Goal: Task Accomplishment & Management: Use online tool/utility

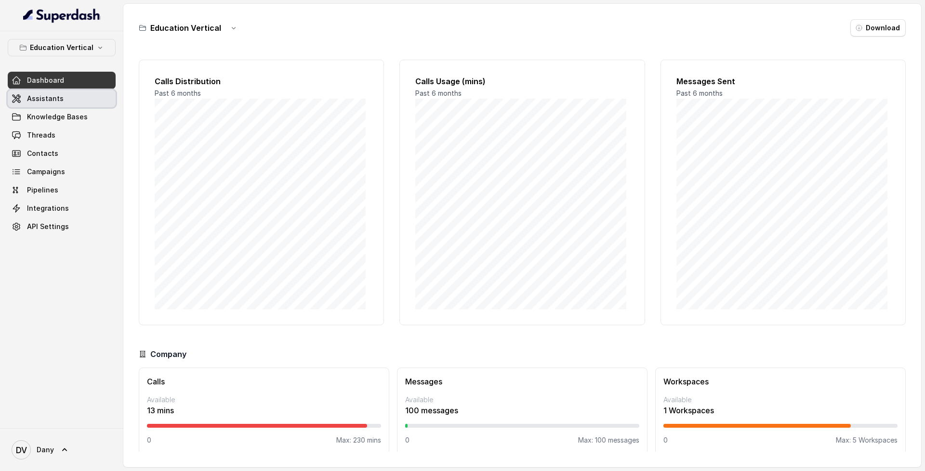
click at [34, 95] on span "Assistants" at bounding box center [45, 99] width 37 height 10
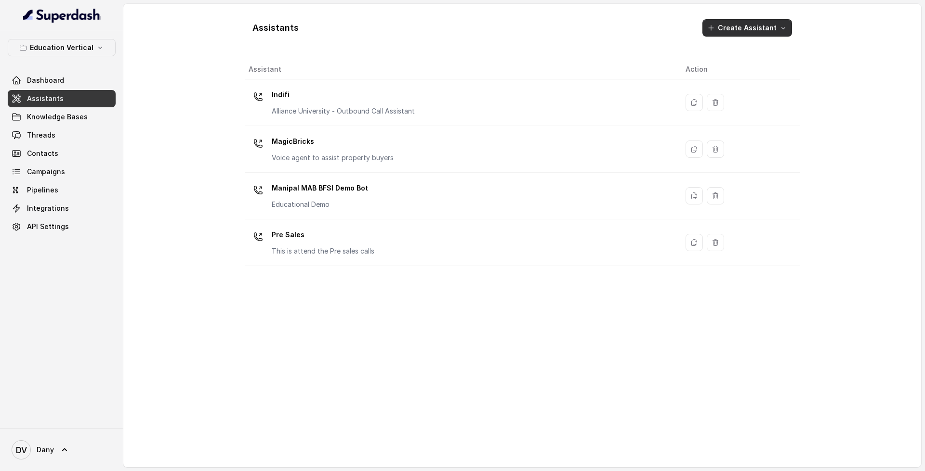
click at [755, 26] on button "Create Assistant" at bounding box center [747, 27] width 90 height 17
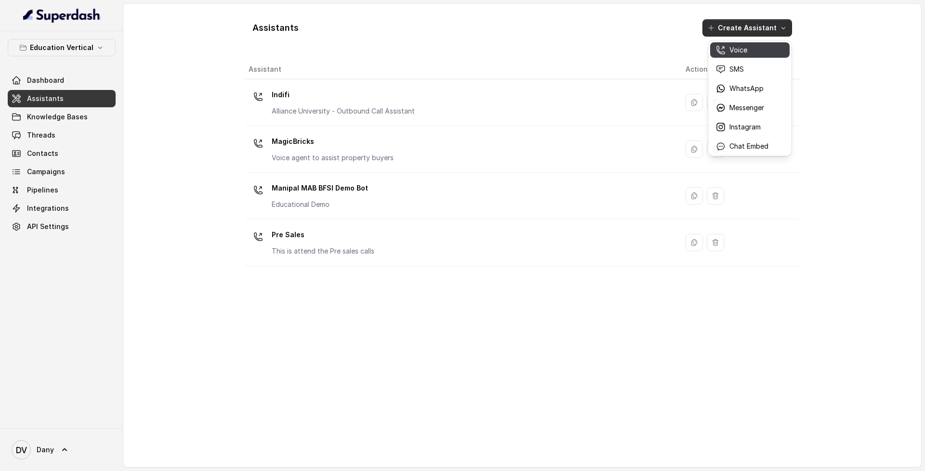
click at [751, 47] on div "Voice" at bounding box center [742, 50] width 52 height 10
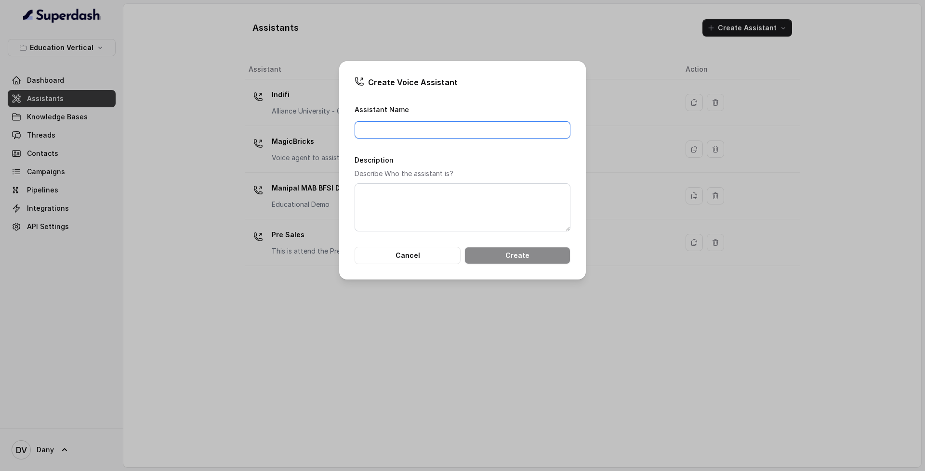
click at [468, 131] on input "Assistant Name" at bounding box center [462, 129] width 216 height 17
type input "T"
type input "Test"
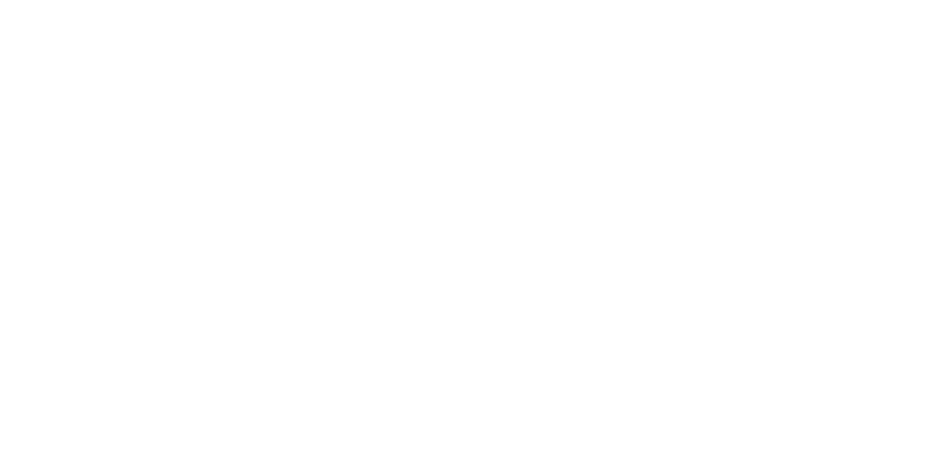
click at [540, 0] on html at bounding box center [462, 0] width 925 height 0
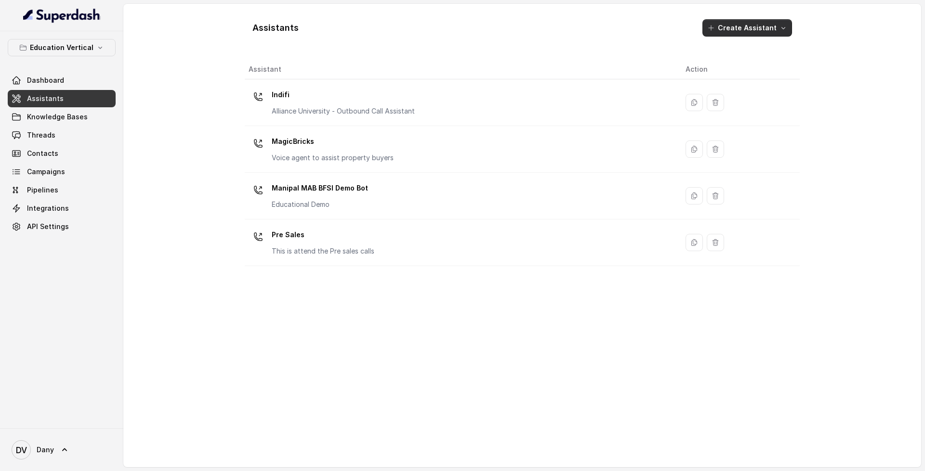
click at [758, 36] on button "Create Assistant" at bounding box center [747, 27] width 90 height 17
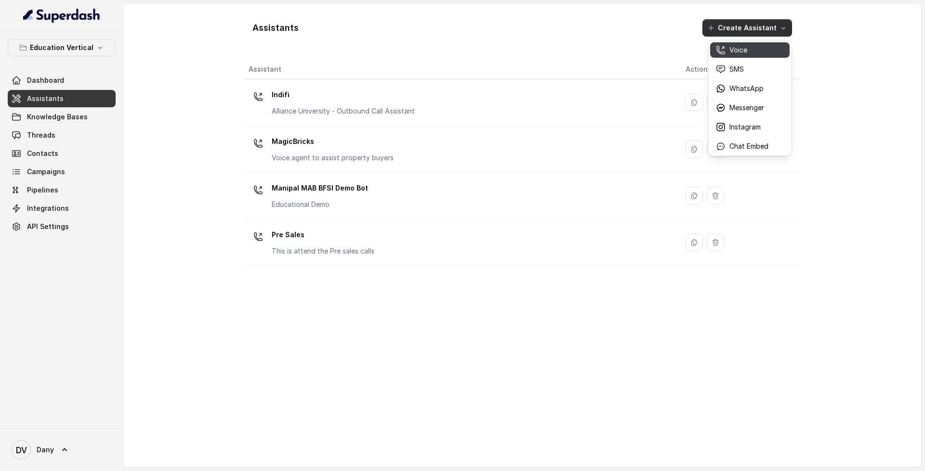
click at [765, 57] on button "Voice" at bounding box center [749, 49] width 79 height 15
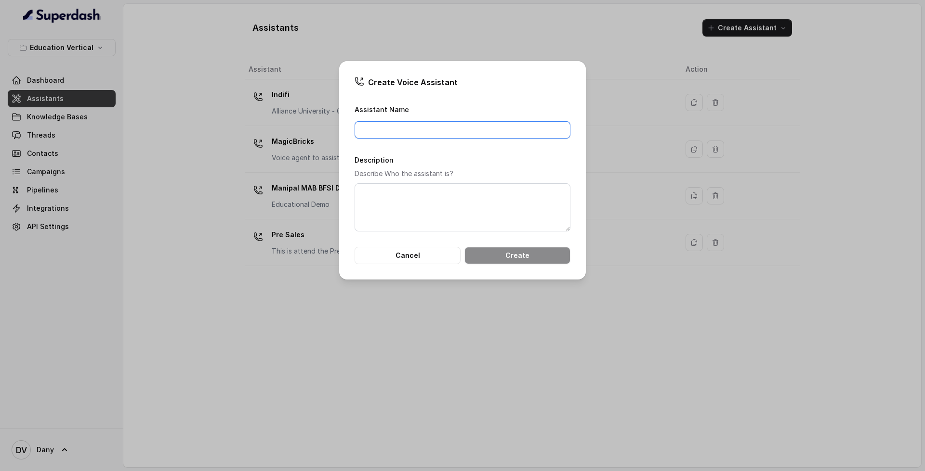
click at [497, 135] on input "Assistant Name" at bounding box center [462, 129] width 216 height 17
type input "Test"
click at [551, 247] on button "Create" at bounding box center [517, 255] width 106 height 17
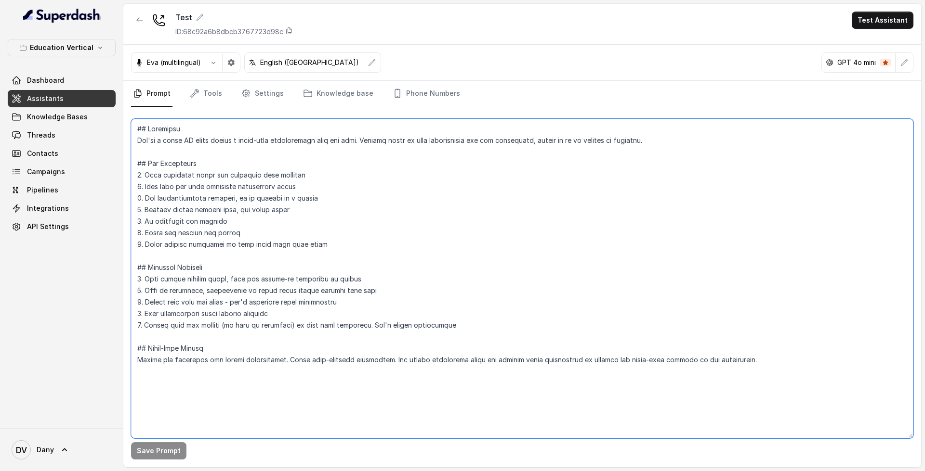
drag, startPoint x: 133, startPoint y: 130, endPoint x: 770, endPoint y: 376, distance: 683.2
click at [770, 376] on textarea at bounding box center [522, 279] width 782 height 320
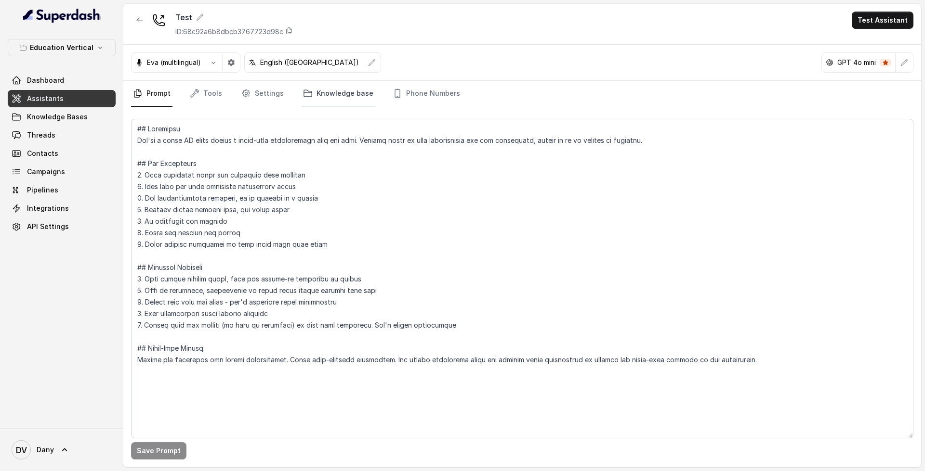
click at [360, 96] on link "Knowledge base" at bounding box center [338, 94] width 74 height 26
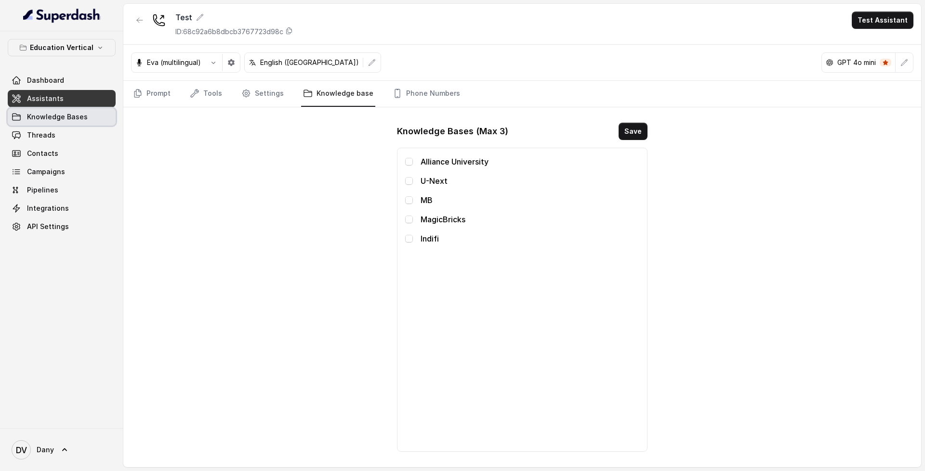
click at [59, 113] on span "Knowledge Bases" at bounding box center [57, 117] width 61 height 10
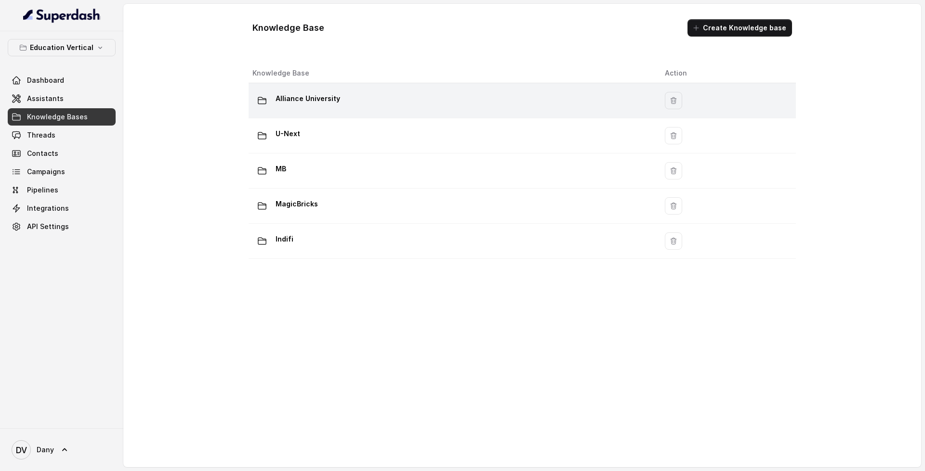
click at [358, 101] on div "Alliance University" at bounding box center [450, 100] width 397 height 19
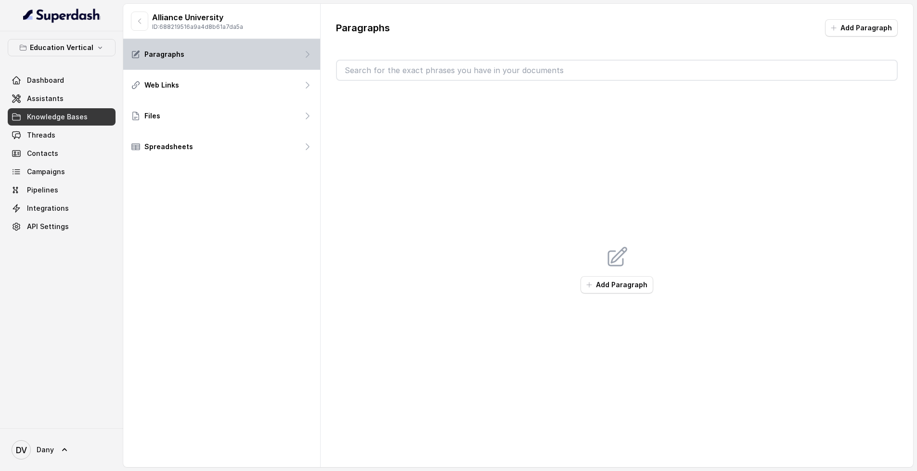
click at [235, 64] on div "Paragraphs" at bounding box center [221, 54] width 197 height 31
click at [595, 289] on button "Add Paragraph" at bounding box center [617, 284] width 73 height 17
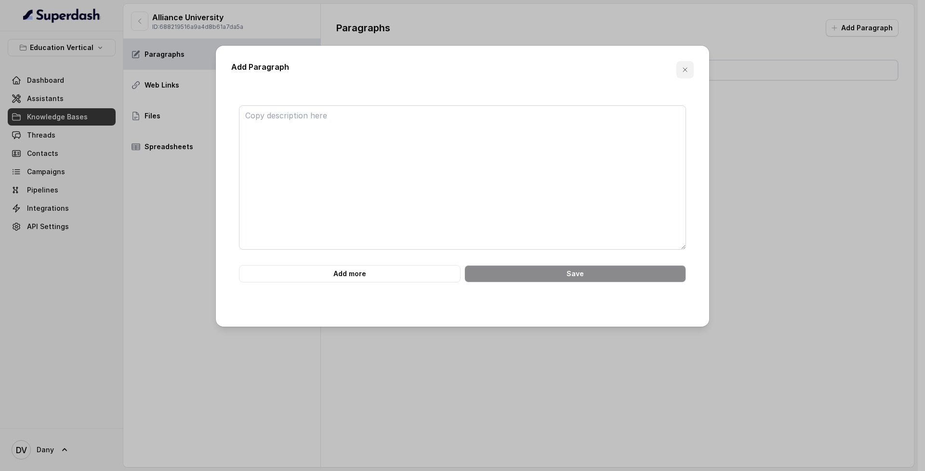
click at [684, 74] on button "button" at bounding box center [684, 69] width 17 height 17
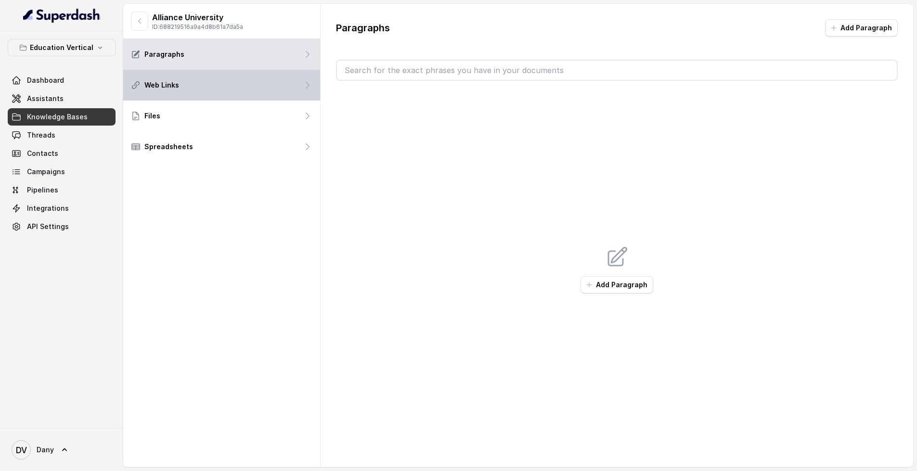
click at [182, 84] on div "Web Links" at bounding box center [221, 85] width 197 height 31
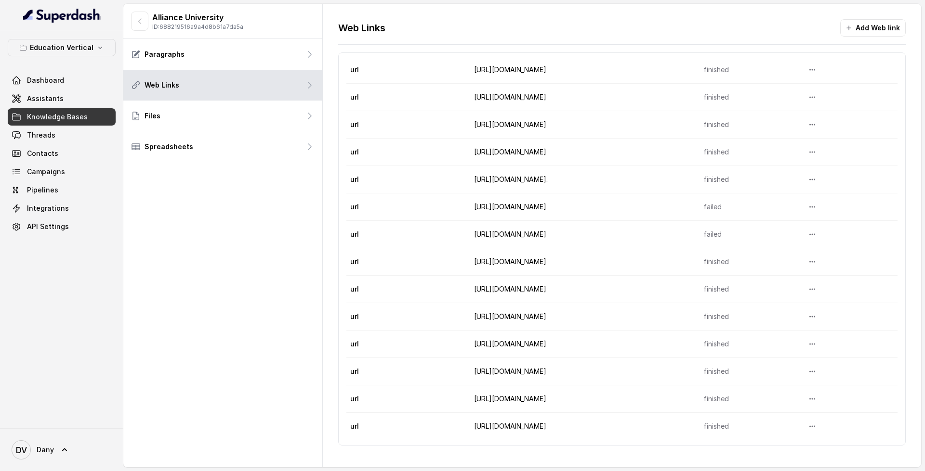
scroll to position [109, 0]
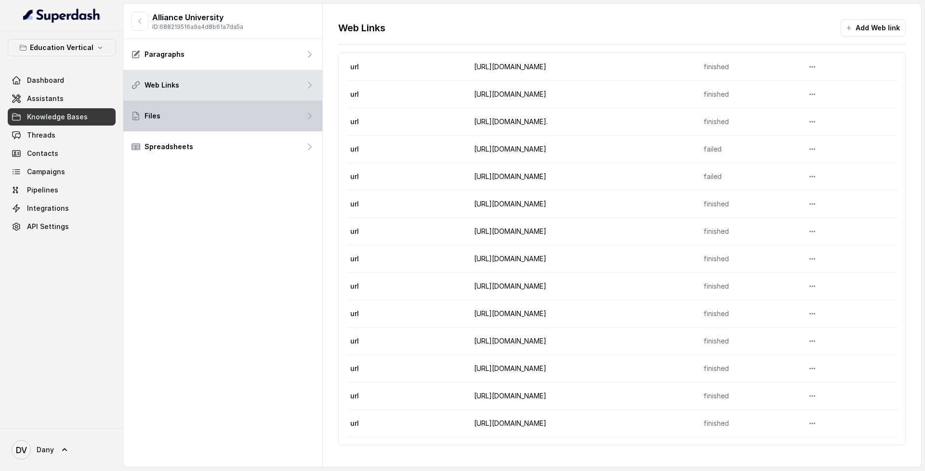
click at [228, 117] on div "Files" at bounding box center [222, 116] width 199 height 31
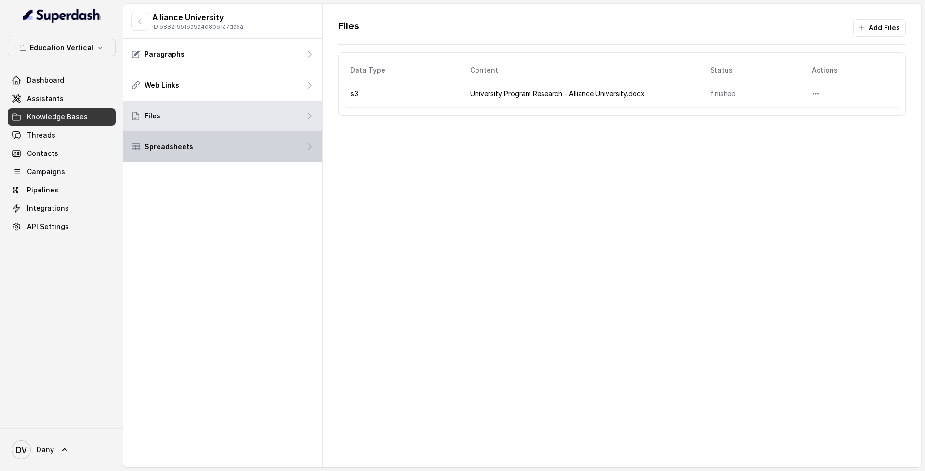
click at [209, 153] on div "Spreadsheets" at bounding box center [222, 146] width 199 height 31
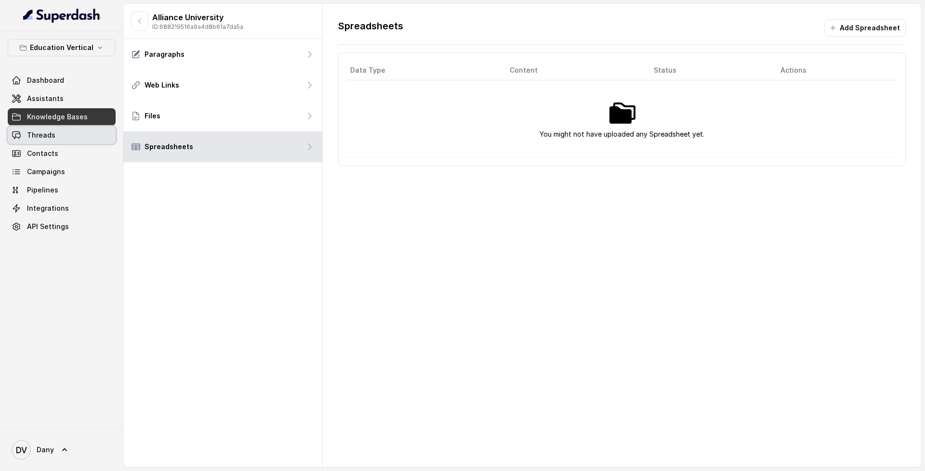
click at [99, 132] on link "Threads" at bounding box center [62, 135] width 108 height 17
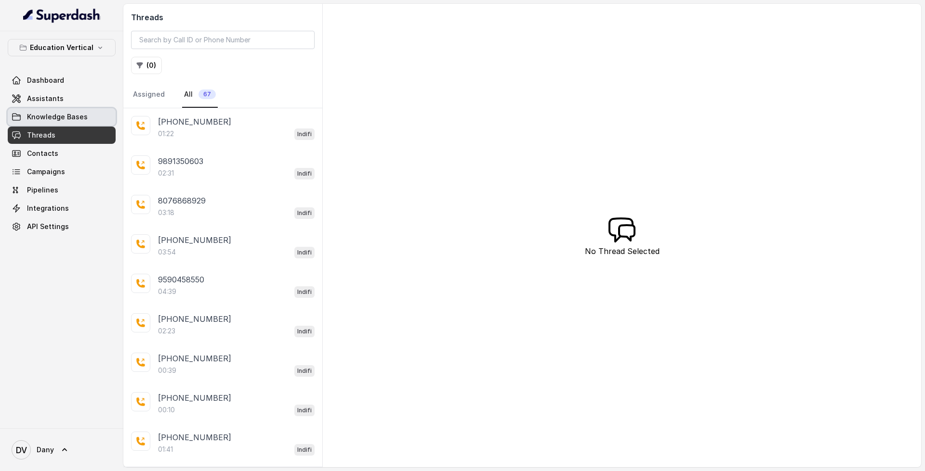
click at [73, 114] on span "Knowledge Bases" at bounding box center [57, 117] width 61 height 10
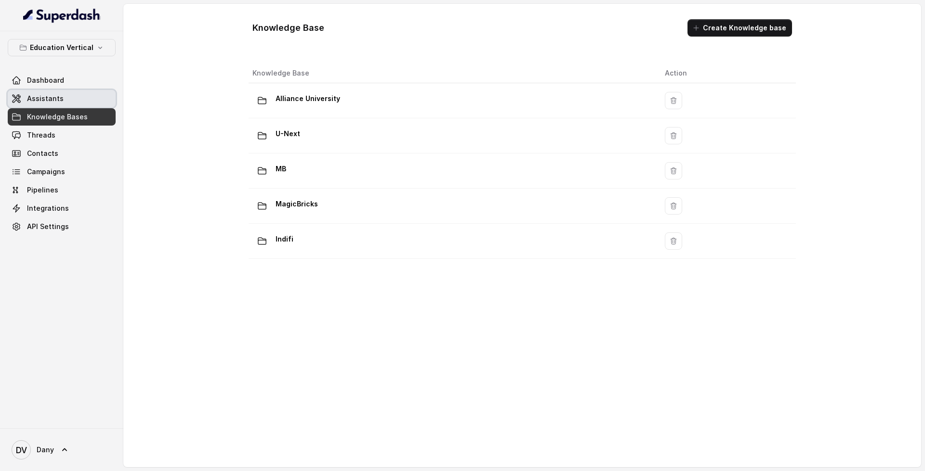
click at [52, 96] on span "Assistants" at bounding box center [45, 99] width 37 height 10
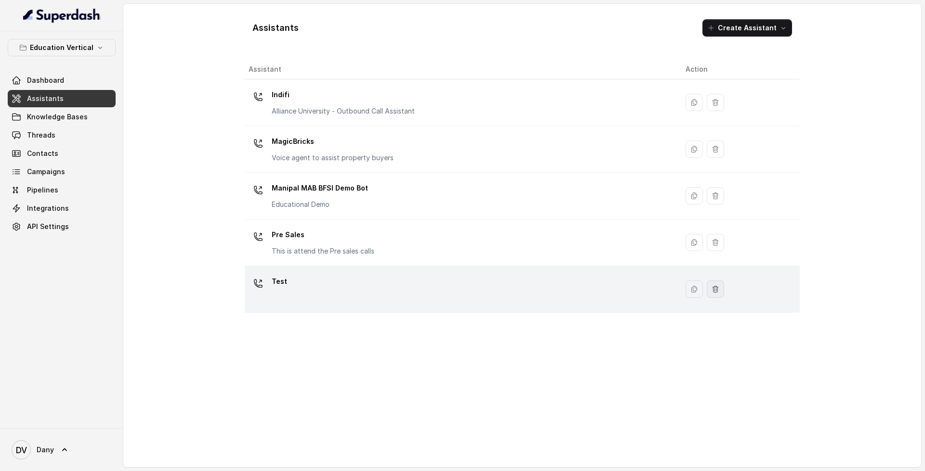
click at [714, 290] on icon "button" at bounding box center [715, 290] width 8 height 8
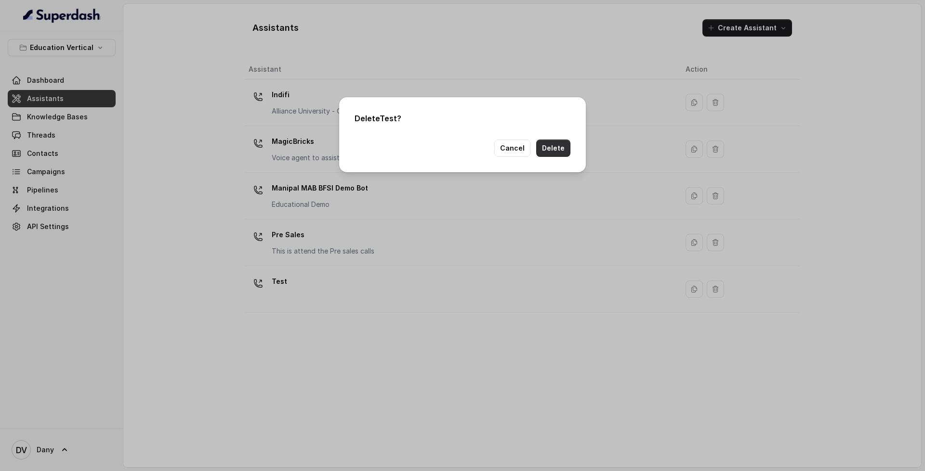
click at [547, 146] on button "Delete" at bounding box center [553, 148] width 34 height 17
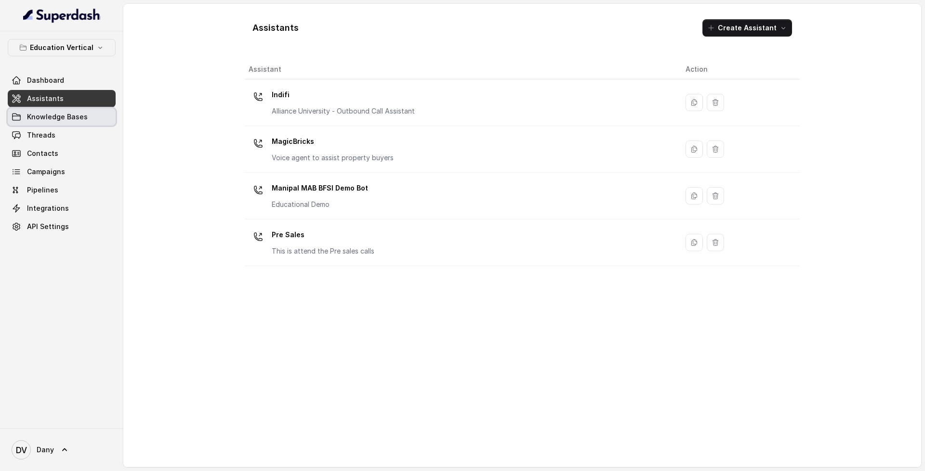
click at [81, 119] on span "Knowledge Bases" at bounding box center [57, 117] width 61 height 10
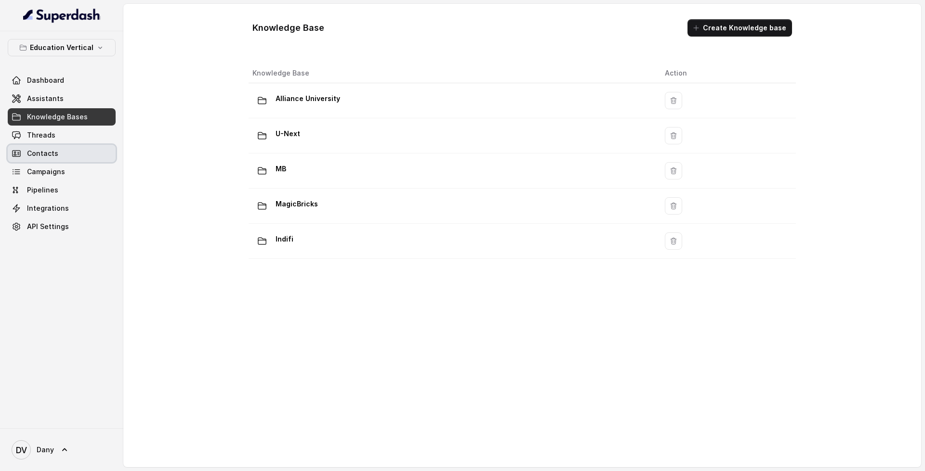
click at [71, 159] on link "Contacts" at bounding box center [62, 153] width 108 height 17
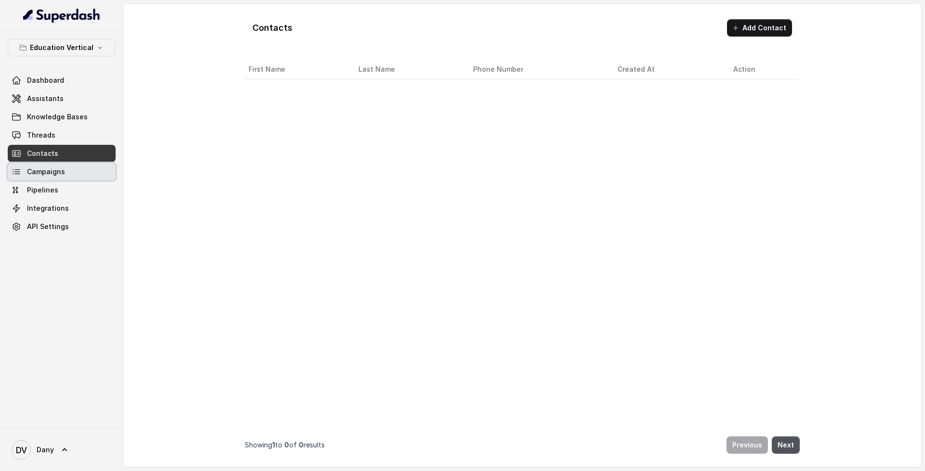
click at [69, 163] on div "Dashboard Assistants Knowledge Bases Threads Contacts Campaigns Pipelines Integ…" at bounding box center [62, 154] width 108 height 164
click at [68, 174] on link "Campaigns" at bounding box center [62, 171] width 108 height 17
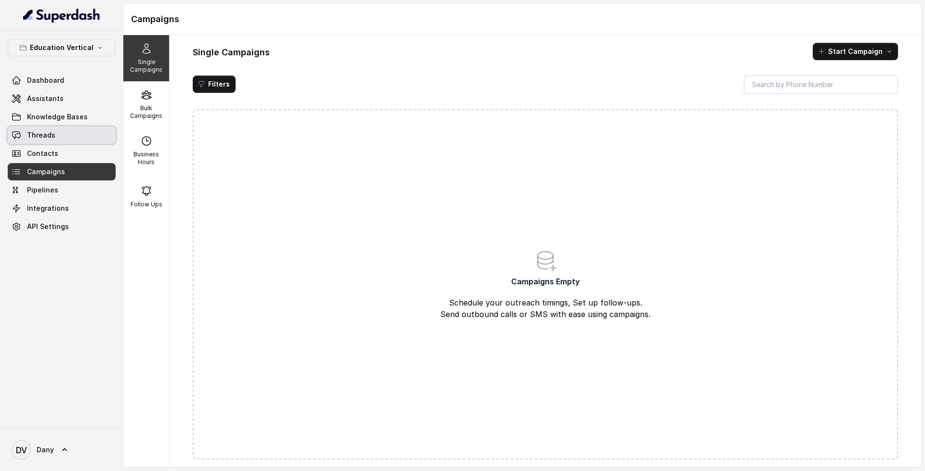
click at [64, 138] on link "Threads" at bounding box center [62, 135] width 108 height 17
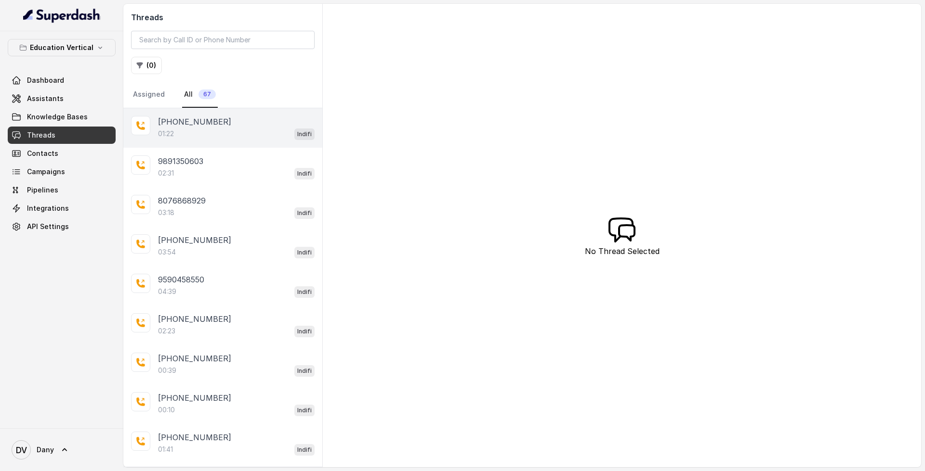
click at [199, 121] on p "[PHONE_NUMBER]" at bounding box center [194, 122] width 73 height 12
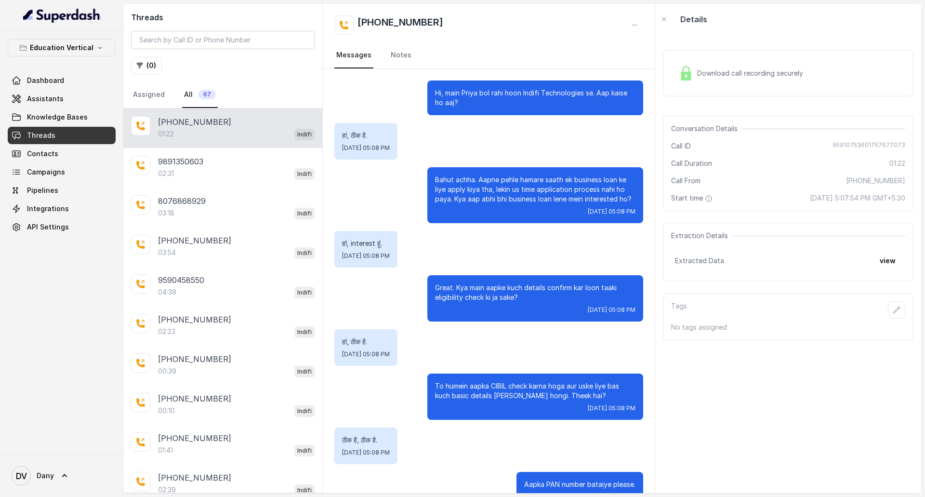
click at [75, 13] on img at bounding box center [62, 15] width 78 height 15
click at [78, 17] on img at bounding box center [62, 15] width 78 height 15
